Goal: Information Seeking & Learning: Check status

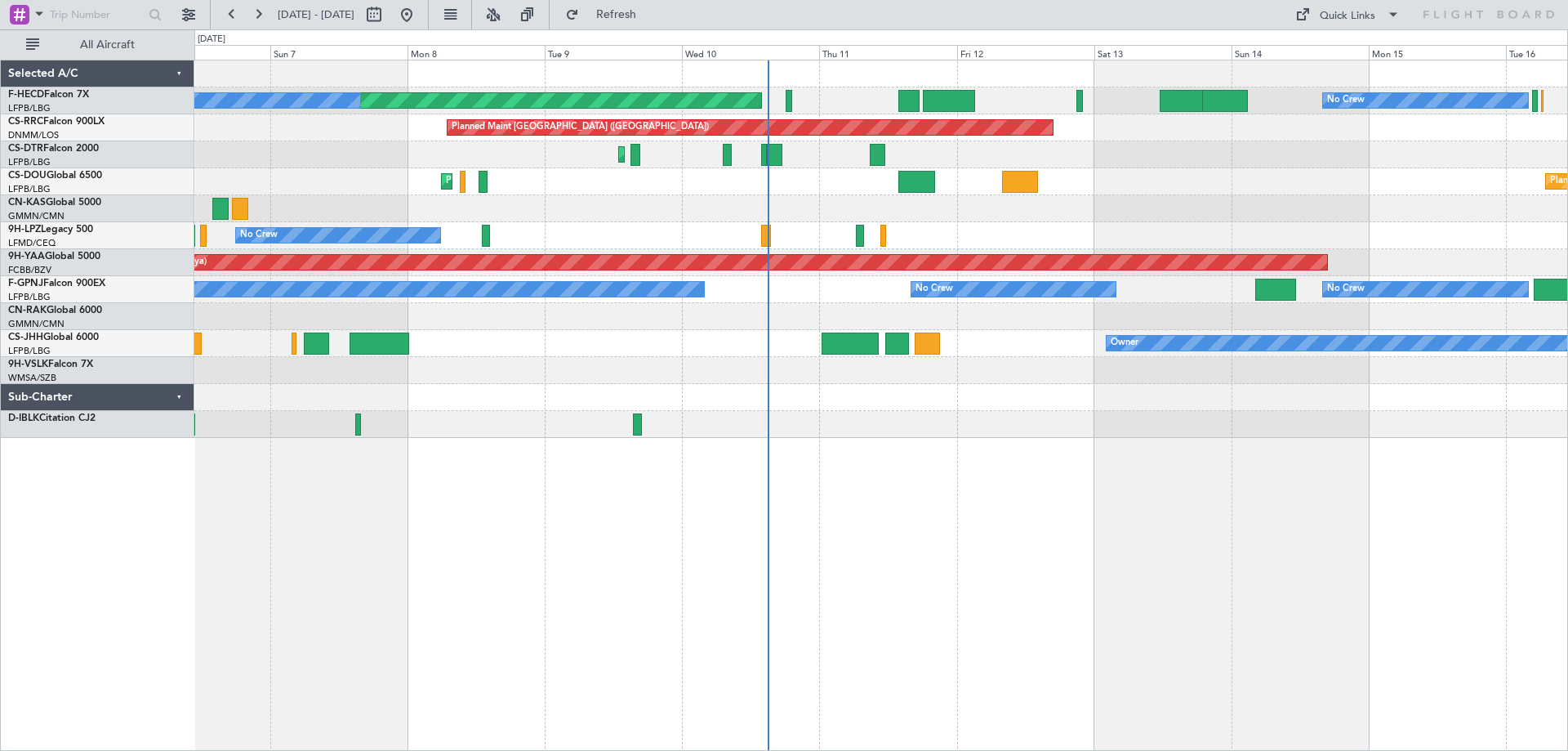
click at [848, 297] on div "No Crew Planned Maint [GEOGRAPHIC_DATA] ([GEOGRAPHIC_DATA]) No Crew Planned Mai…" at bounding box center [880, 249] width 1372 height 378
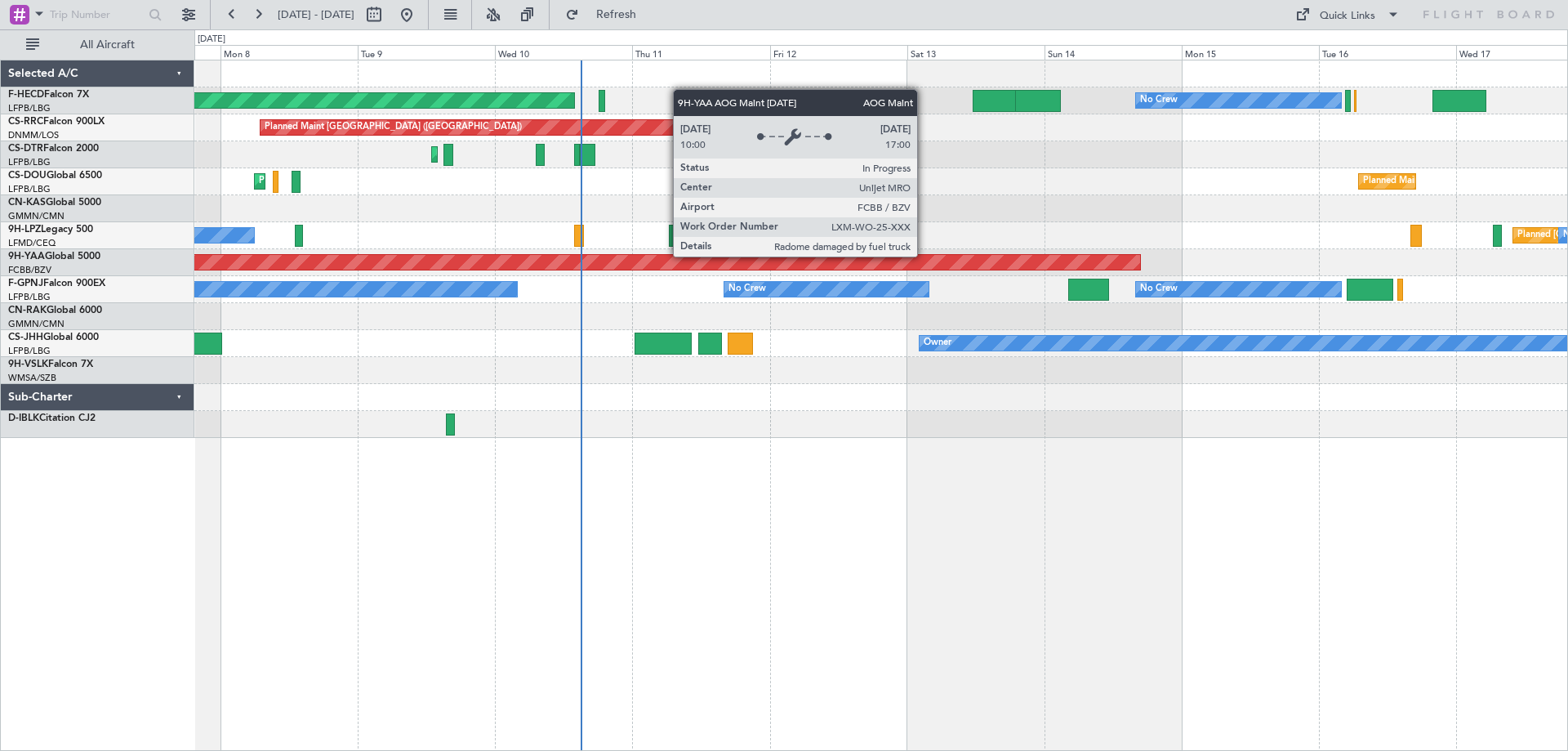
click at [763, 287] on div "No Crew Planned Maint [GEOGRAPHIC_DATA] ([GEOGRAPHIC_DATA]) No Crew No Crew Pla…" at bounding box center [880, 249] width 1372 height 378
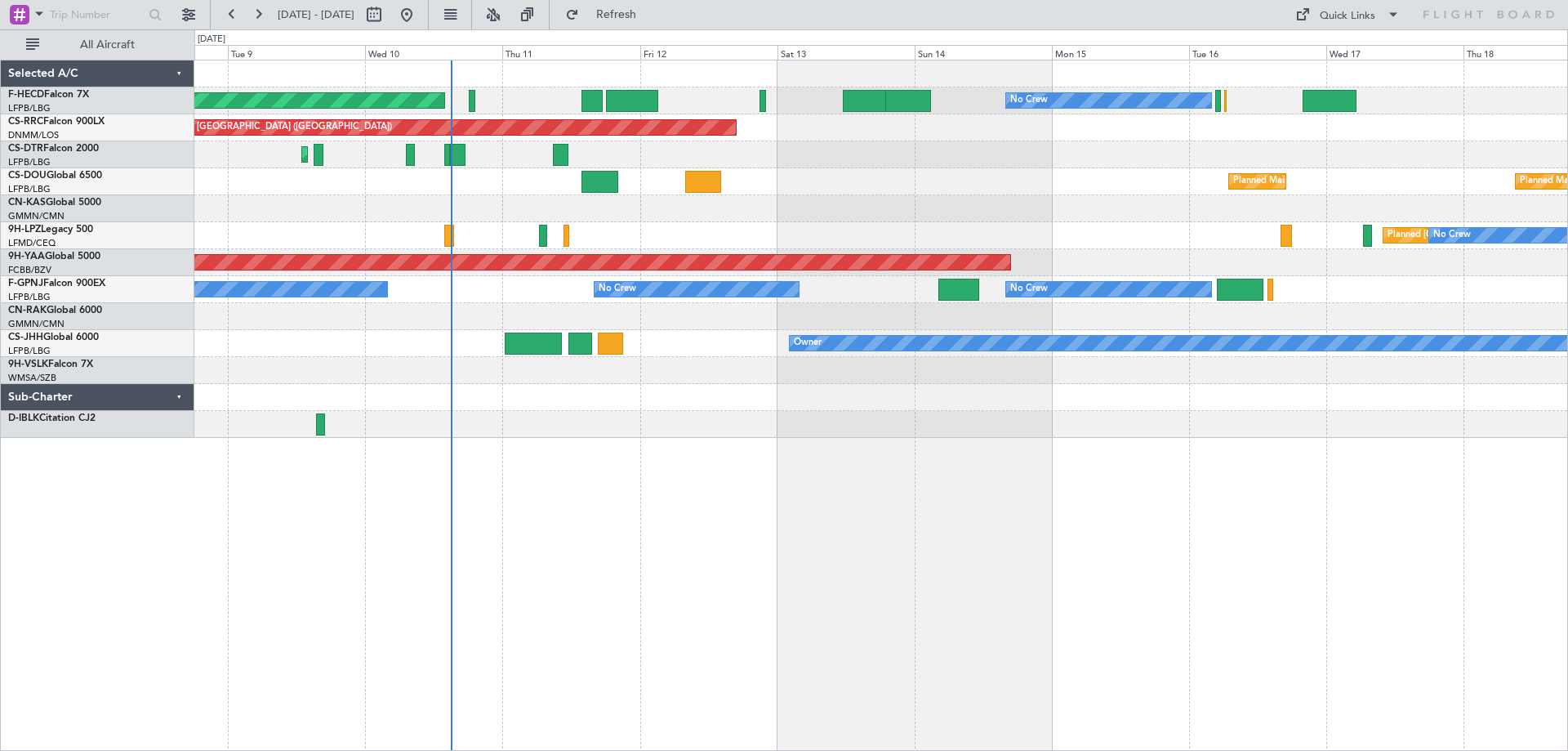
click at [694, 238] on div "Planned Maint [GEOGRAPHIC_DATA] ([GEOGRAPHIC_DATA]) No Crew No Crew No Crew Pla…" at bounding box center [880, 249] width 1372 height 378
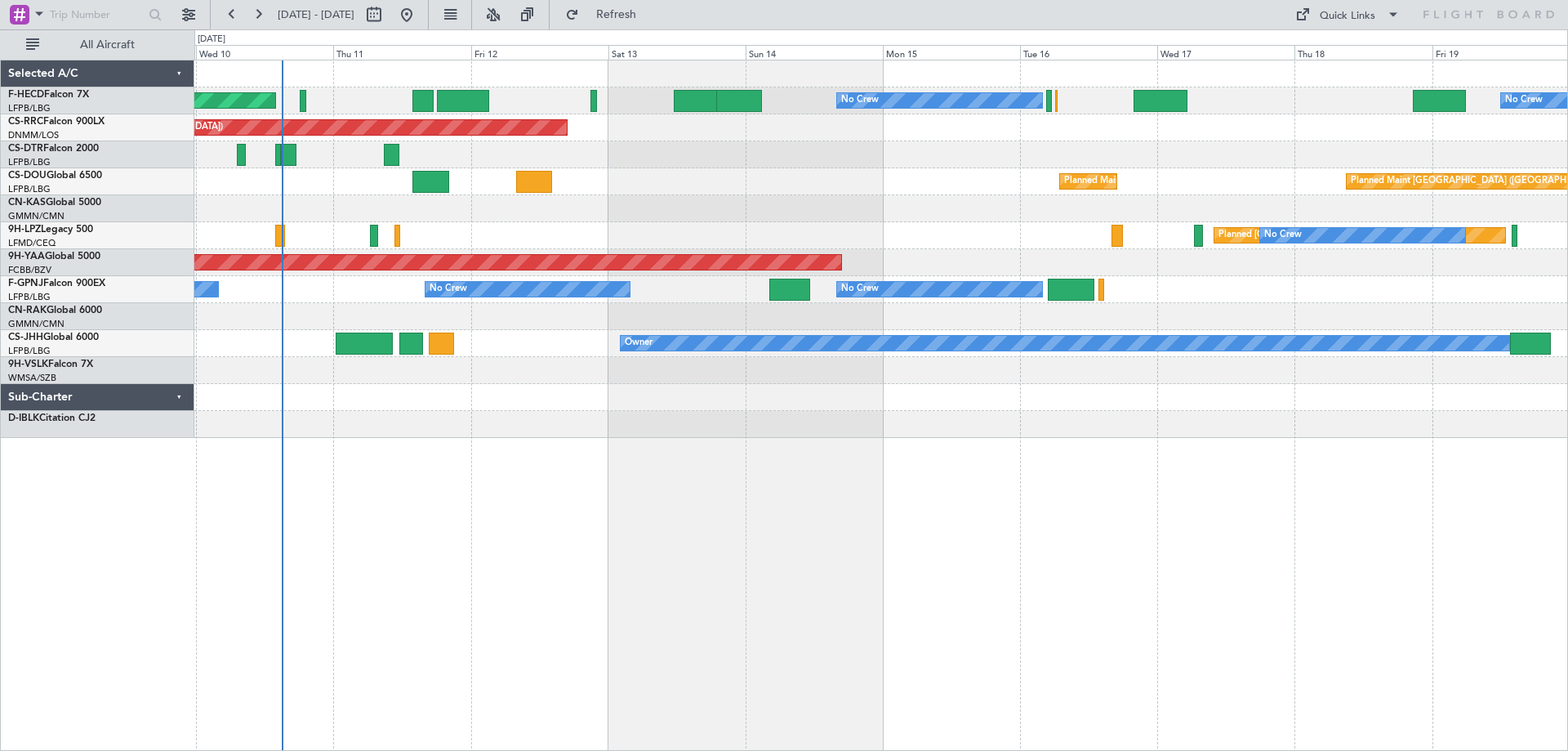
click at [777, 402] on div "Planned Maint [GEOGRAPHIC_DATA] ([GEOGRAPHIC_DATA]) No Crew No Crew No Crew Pla…" at bounding box center [880, 249] width 1372 height 378
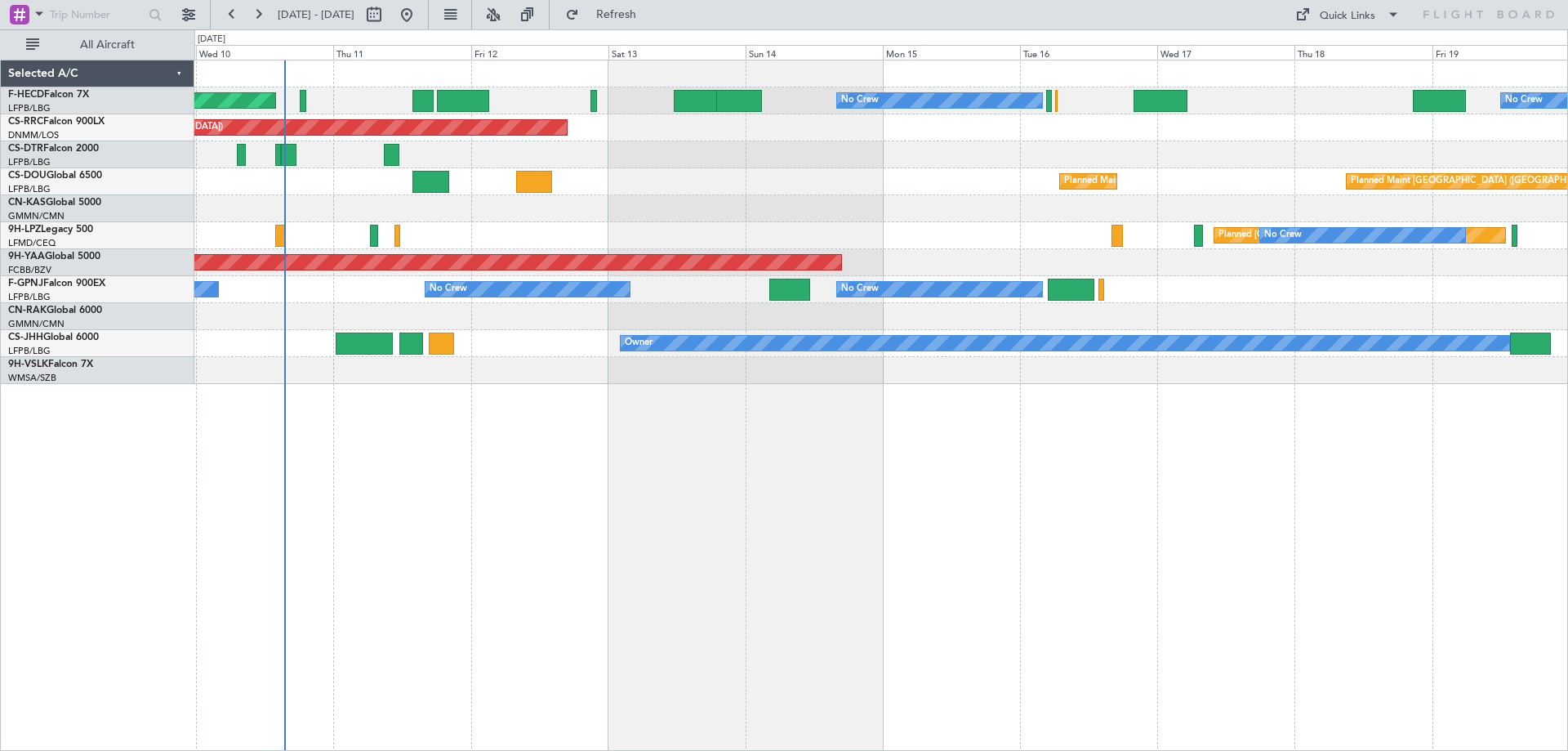
click at [834, 240] on div "Planned Maint [GEOGRAPHIC_DATA] ([GEOGRAPHIC_DATA]) No Crew No Crew No Crew Pla…" at bounding box center [880, 221] width 1372 height 323
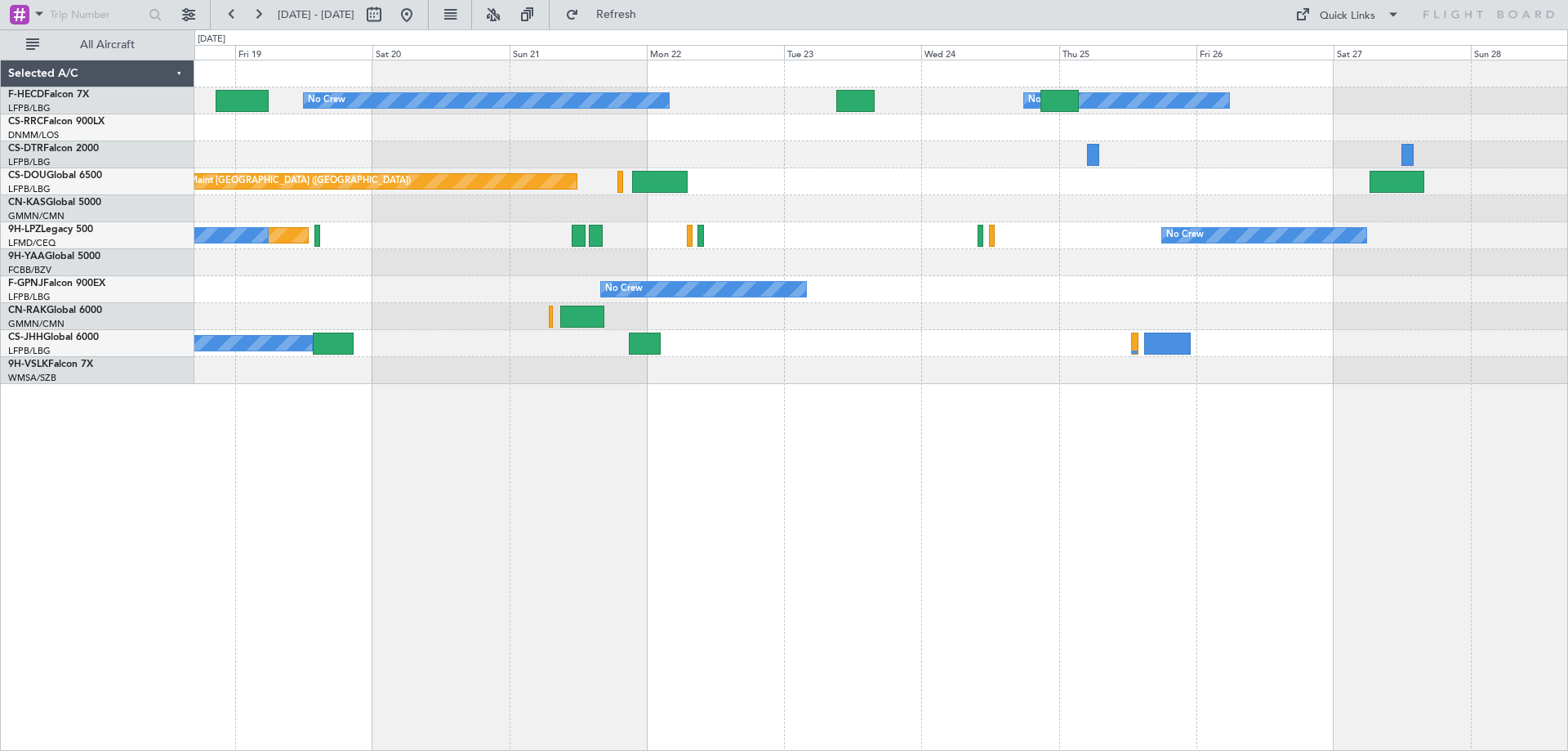
click at [77, 394] on div "No Crew No Crew Planned Maint [GEOGRAPHIC_DATA] ([GEOGRAPHIC_DATA]) Planned Mai…" at bounding box center [784, 390] width 1568 height 721
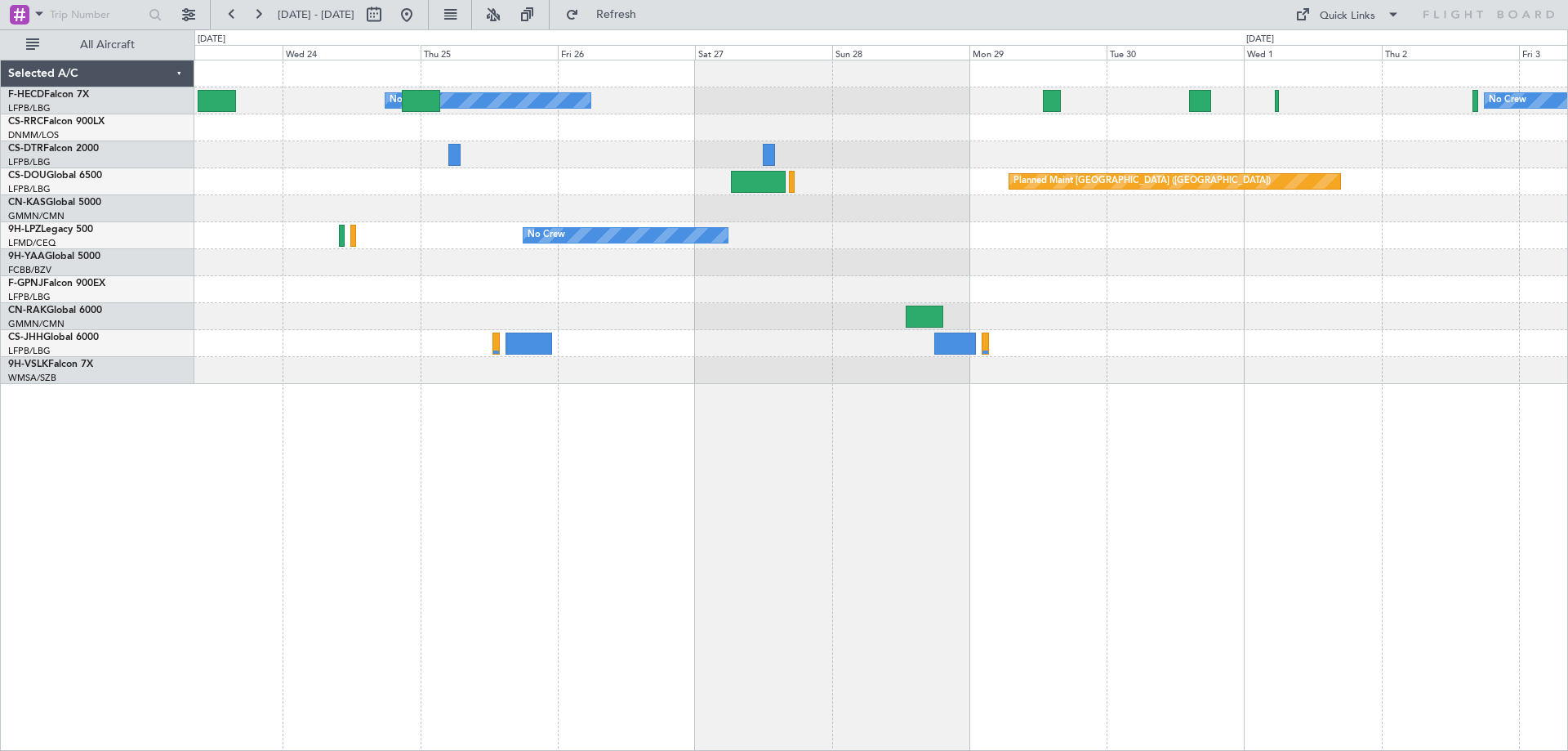
click at [1086, 259] on div "No Crew No Crew No Crew Planned Maint [GEOGRAPHIC_DATA] ([GEOGRAPHIC_DATA]) Pla…" at bounding box center [880, 221] width 1372 height 323
click at [1230, 288] on div "No Crew No Crew No Crew Planned Maint [GEOGRAPHIC_DATA] ([GEOGRAPHIC_DATA]) Pla…" at bounding box center [880, 221] width 1372 height 323
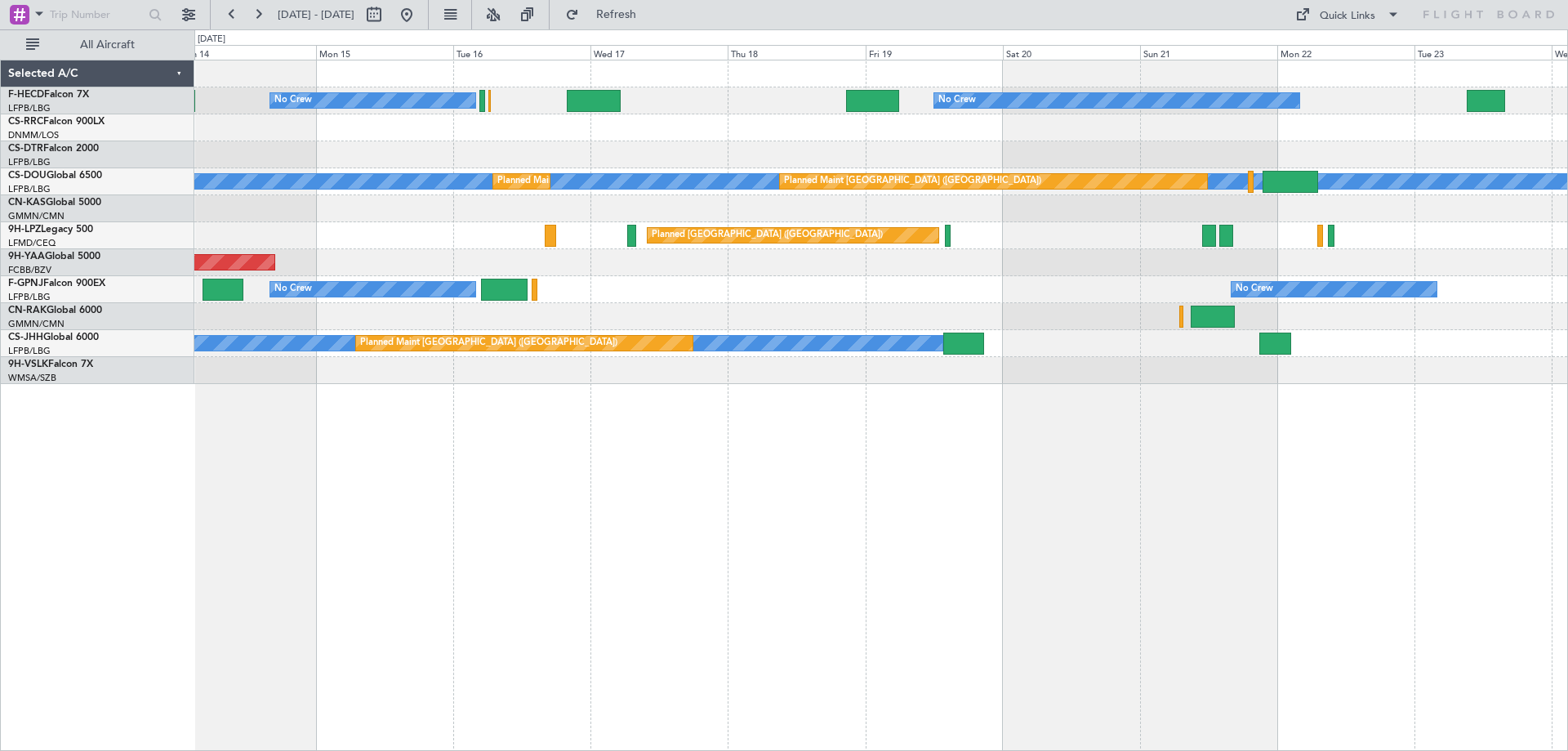
click at [1567, 276] on html "[DATE] - [DATE] Refresh Quick Links All Aircraft No Crew No Crew No Crew Planne…" at bounding box center [784, 375] width 1568 height 751
click at [1122, 259] on div "AOG Maint Brazzaville (Maya-maya)" at bounding box center [880, 262] width 1372 height 27
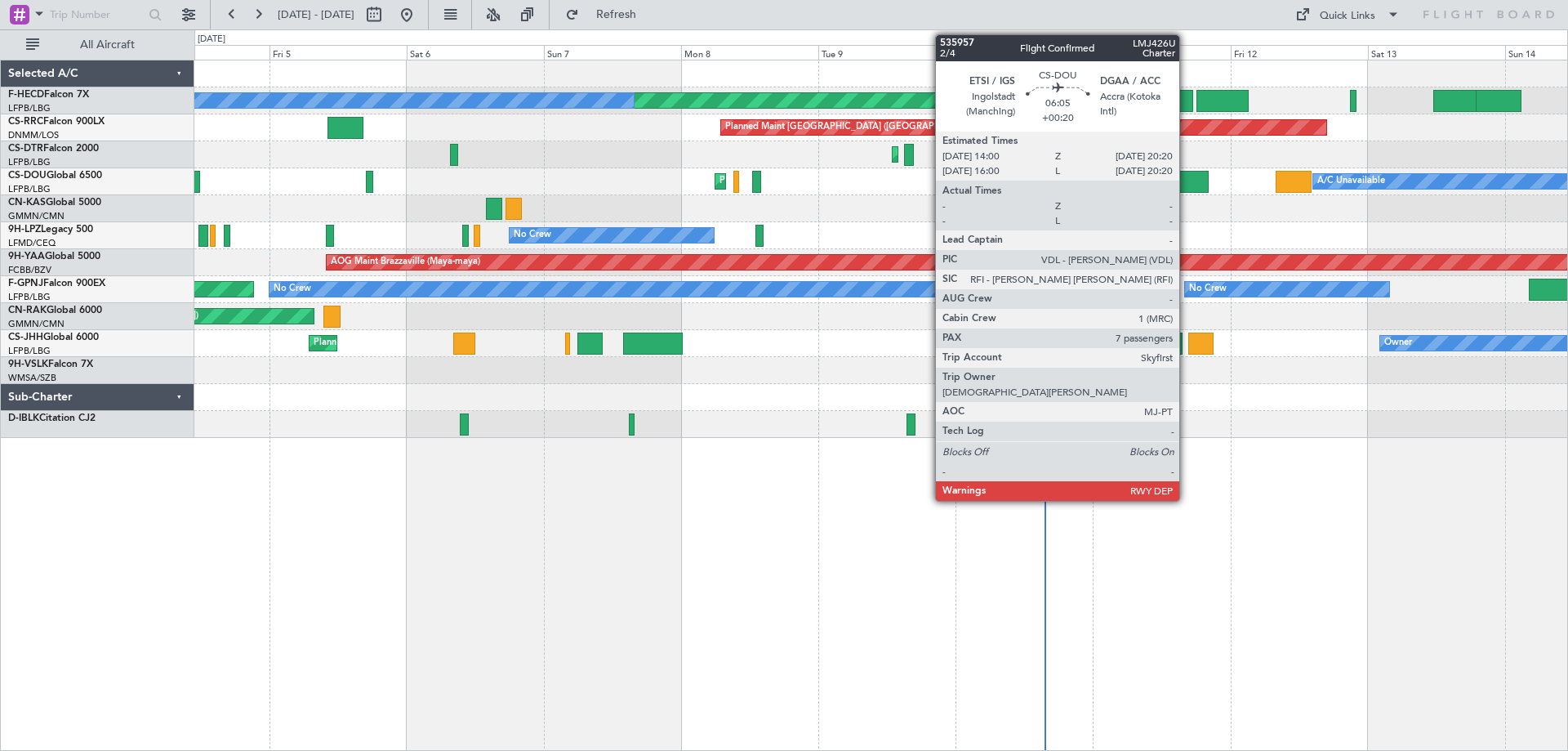
click at [1186, 175] on div at bounding box center [1189, 181] width 37 height 22
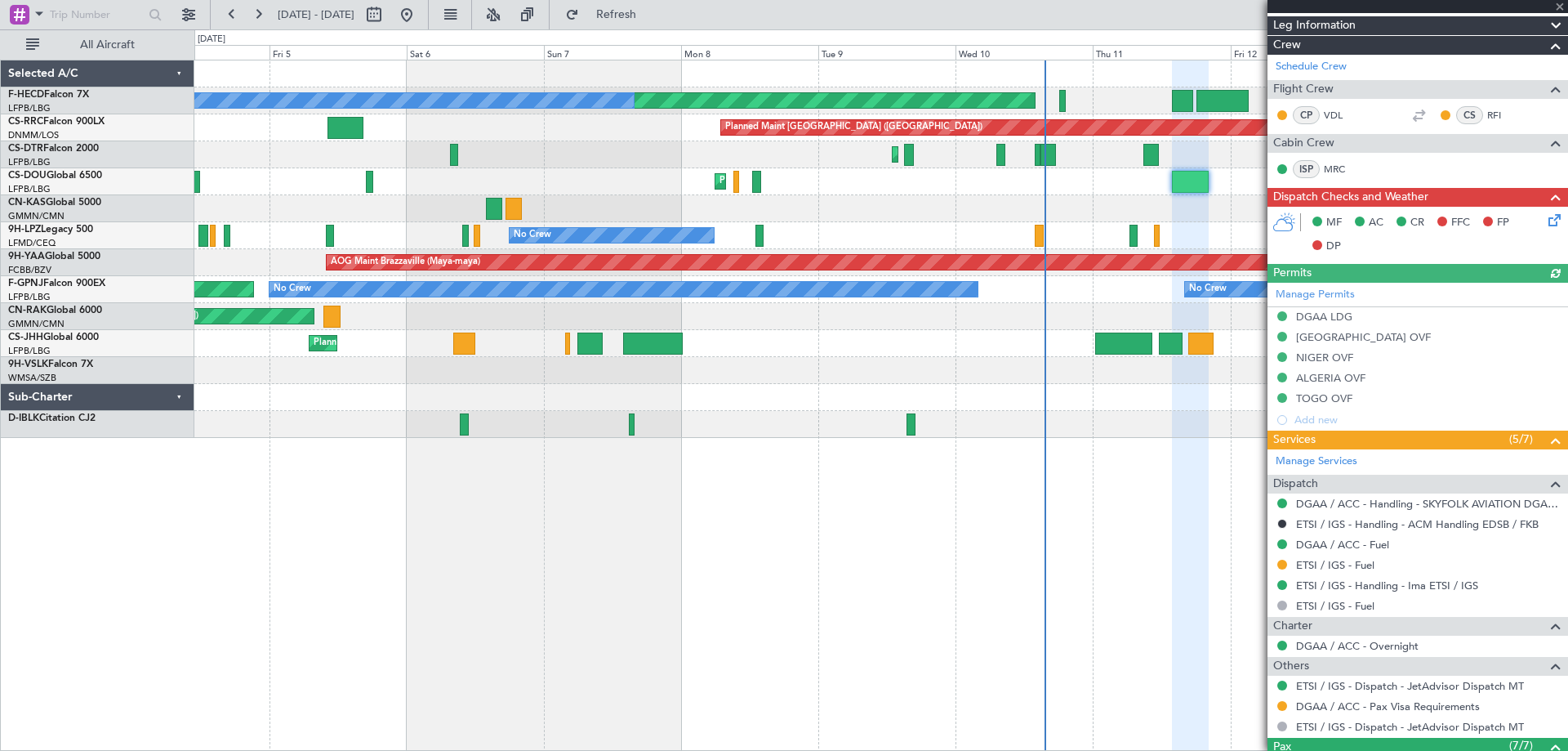
scroll to position [490, 0]
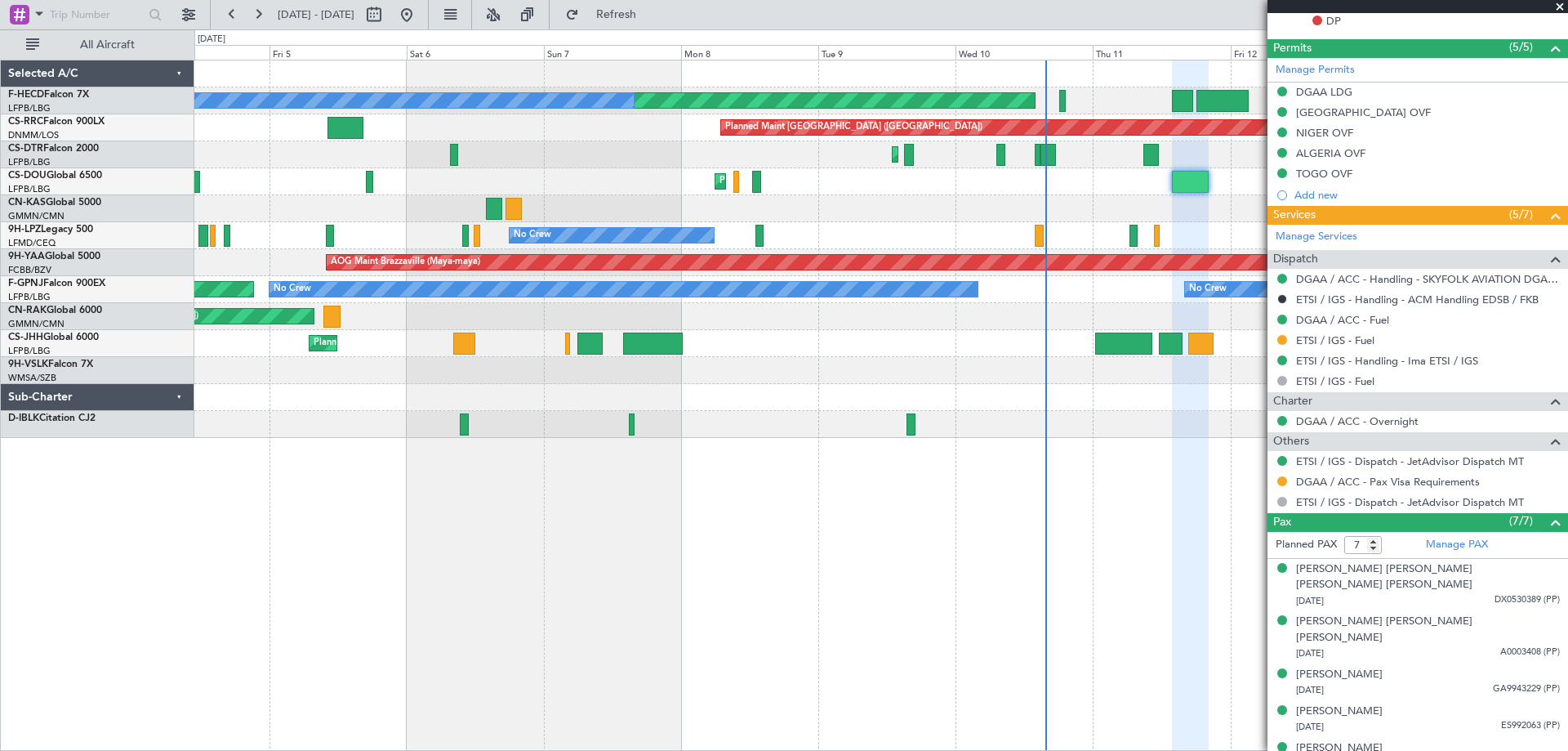
click at [1558, 3] on span at bounding box center [1559, 7] width 16 height 14
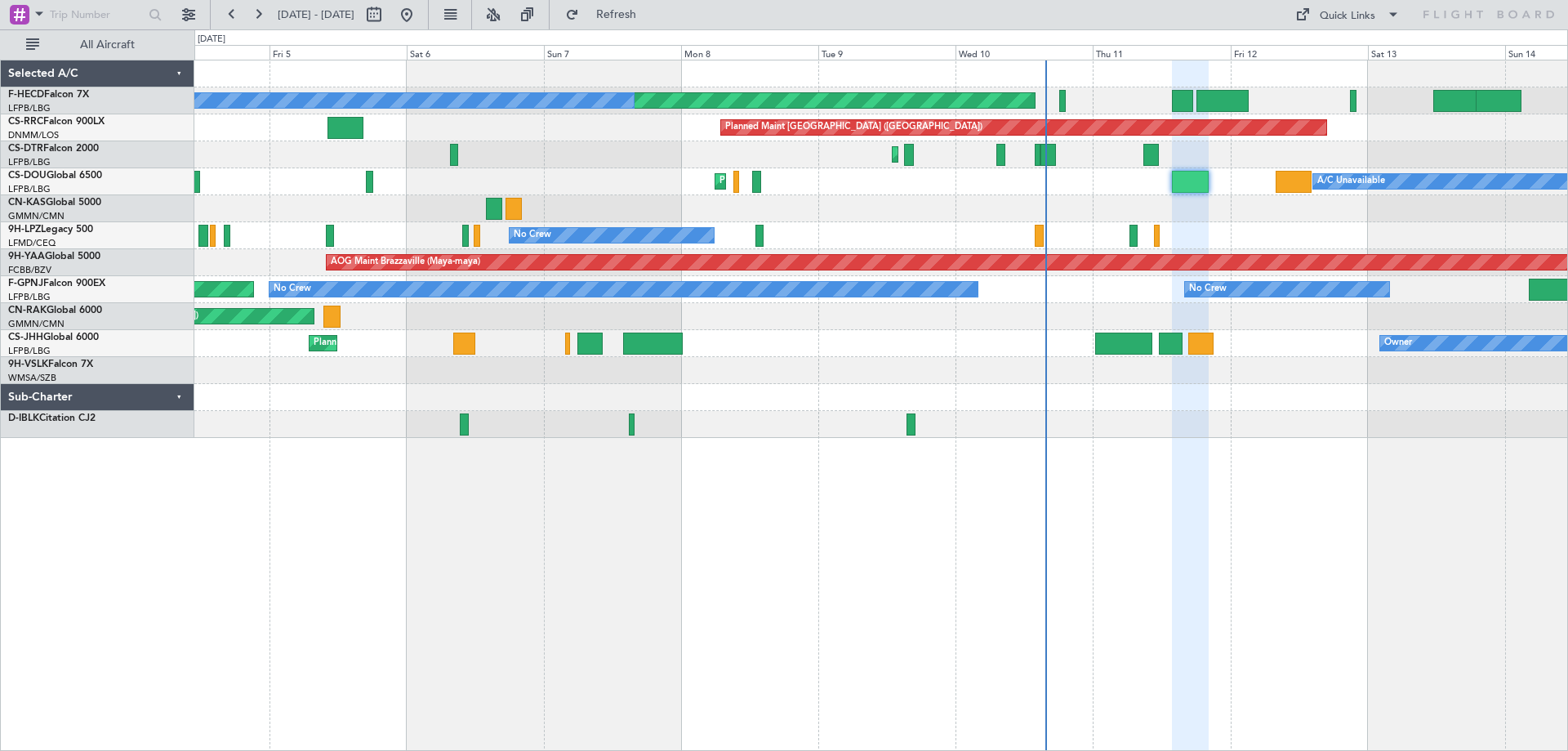
type input "0"
